Goal: Transaction & Acquisition: Purchase product/service

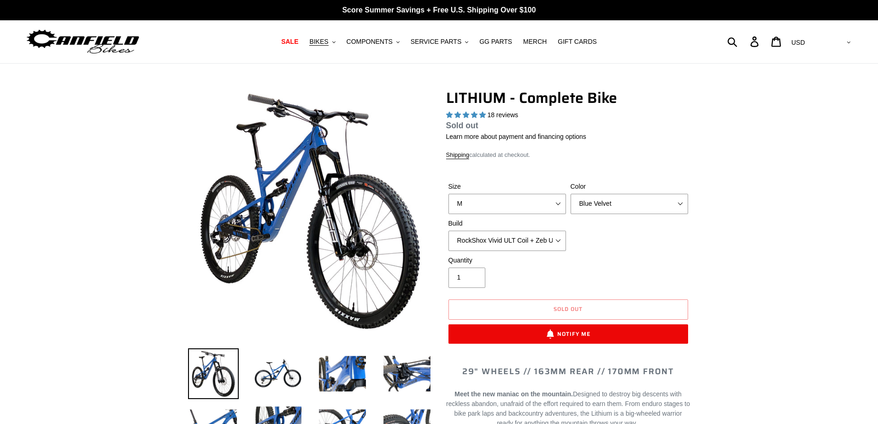
select select "highest-rating"
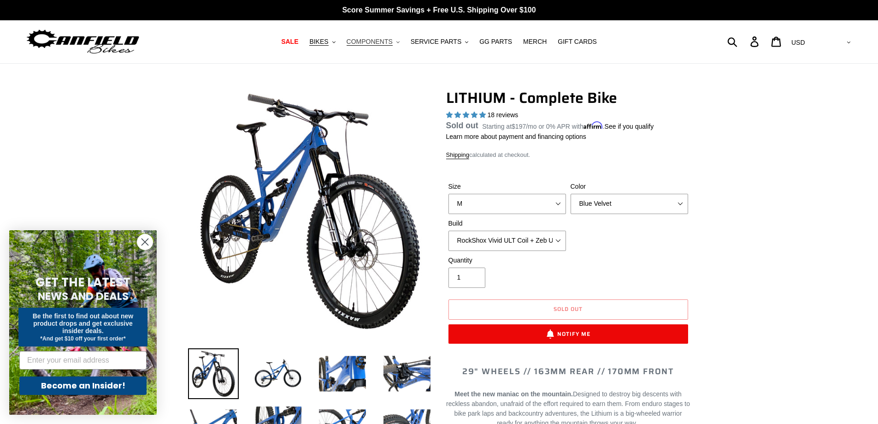
click at [391, 41] on span "COMPONENTS" at bounding box center [370, 42] width 46 height 8
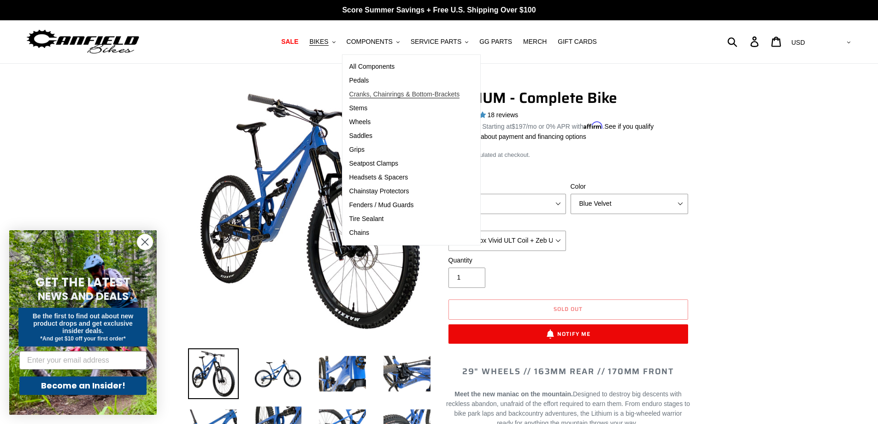
click at [409, 95] on span "Cranks, Chainrings & Bottom-Brackets" at bounding box center [404, 94] width 111 height 8
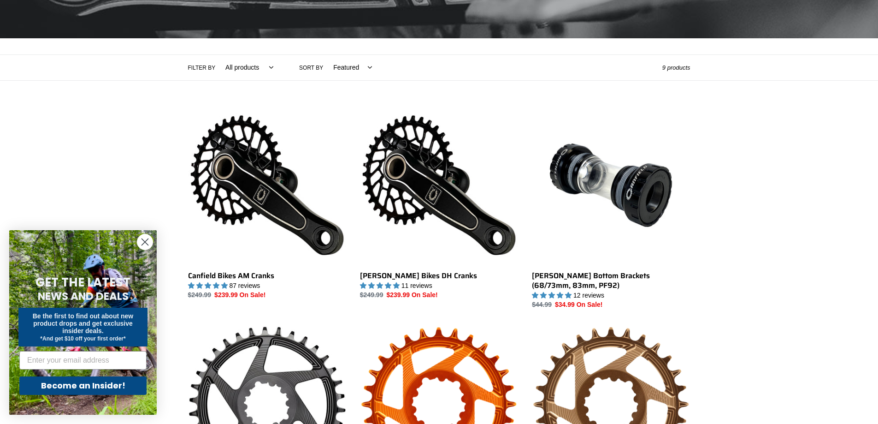
scroll to position [184, 0]
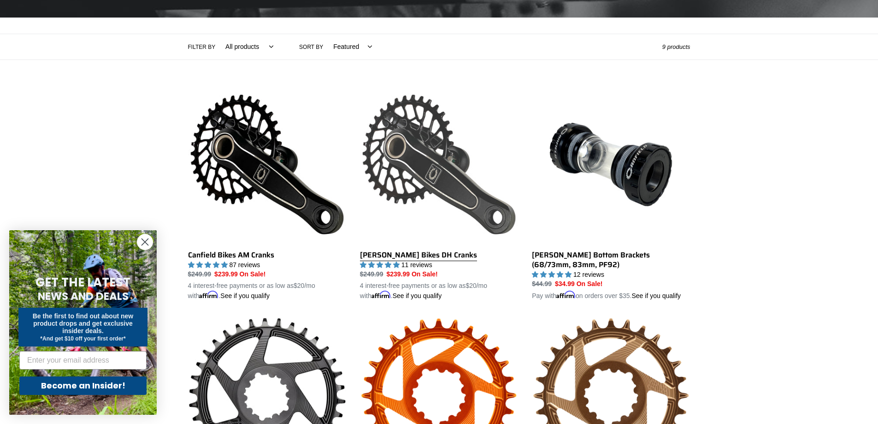
click at [438, 154] on link "[PERSON_NAME] Bikes DH Cranks" at bounding box center [439, 193] width 158 height 216
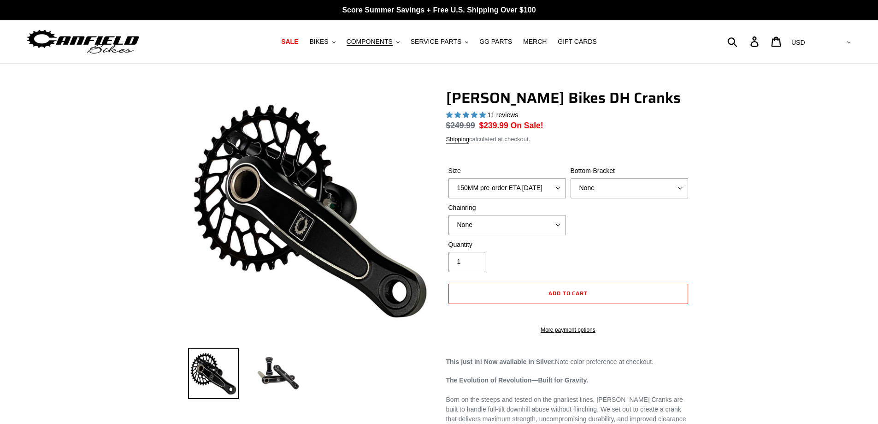
select select "highest-rating"
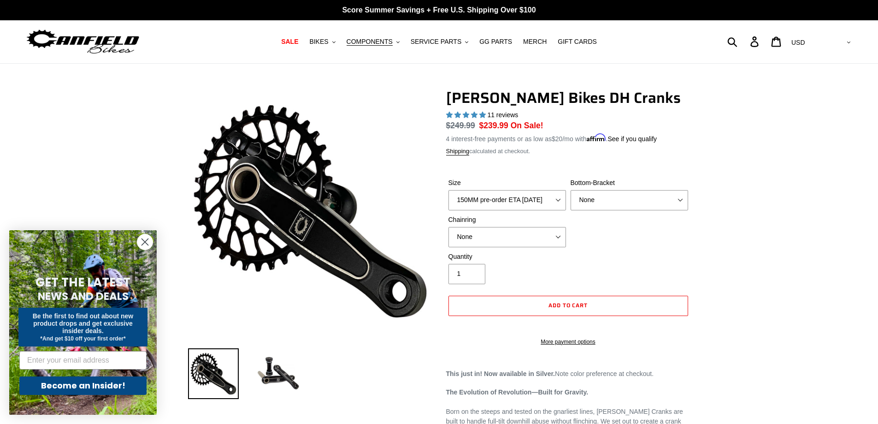
click at [148, 241] on circle "Close dialog" at bounding box center [144, 241] width 15 height 15
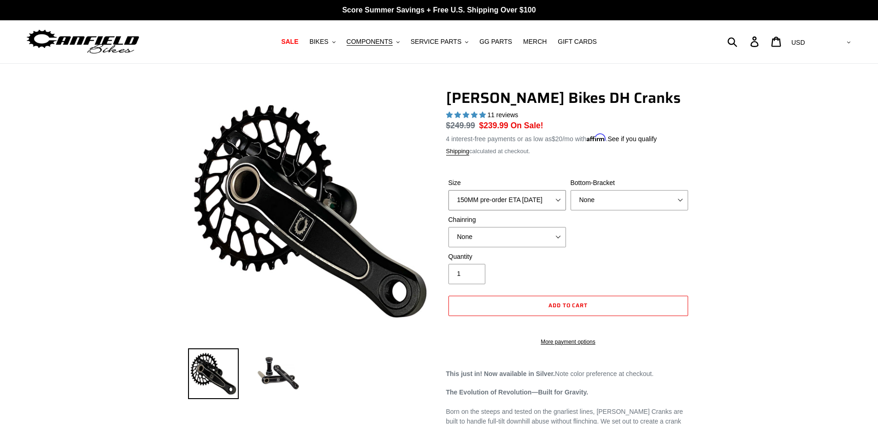
click at [561, 199] on select "150MM pre-order ETA 9/30/25 155MM pre-order ETA 9/30/25 160MM pre-order ETA 9/3…" at bounding box center [508, 200] width 118 height 20
click at [682, 199] on select "None BSA Threaded 83mm" at bounding box center [630, 200] width 118 height 20
click at [556, 233] on select "None 34t Round" at bounding box center [508, 237] width 118 height 20
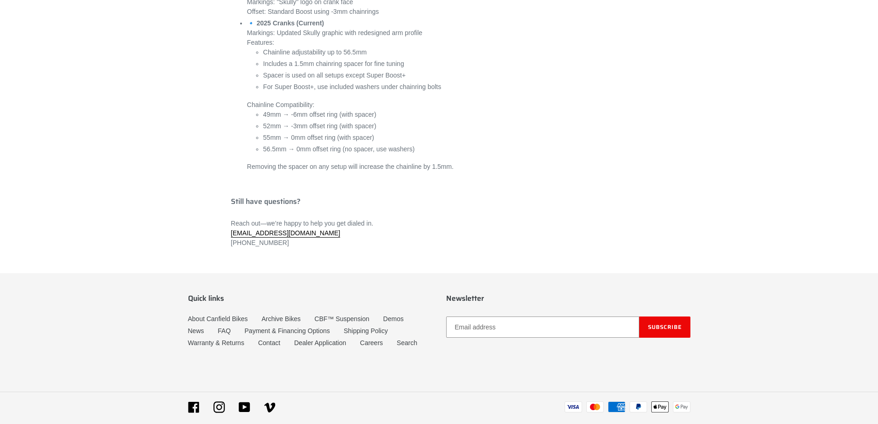
scroll to position [3717, 0]
